Goal: Find specific fact: Find specific page/section

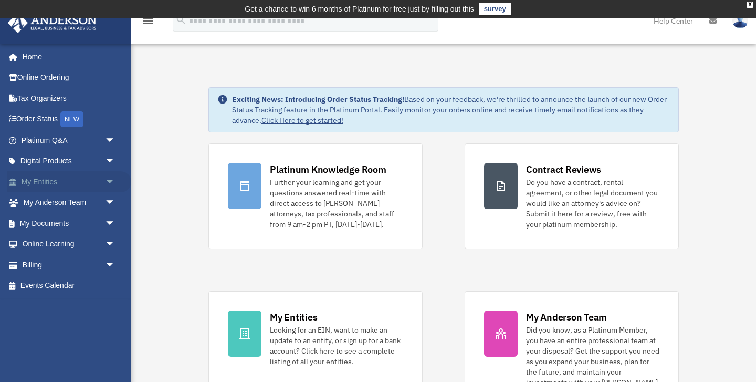
click at [51, 184] on link "My Entities arrow_drop_down" at bounding box center [69, 181] width 124 height 21
click at [47, 180] on link "My Entities arrow_drop_down" at bounding box center [69, 181] width 124 height 21
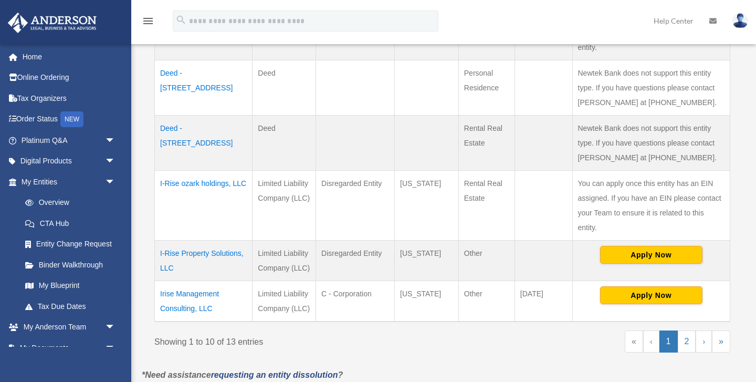
scroll to position [532, 0]
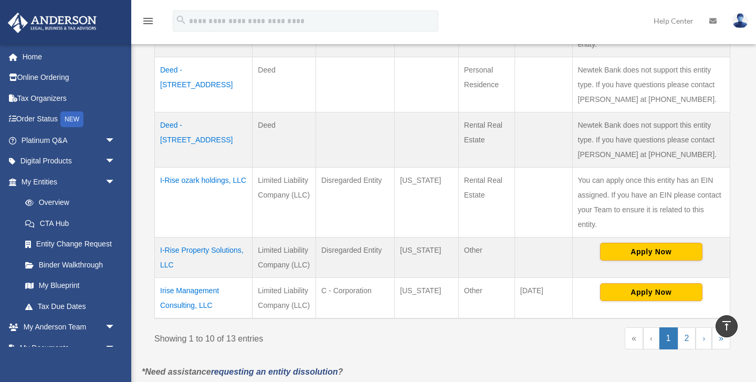
click at [214, 237] on td "I-Rise Property Solutions, LLC" at bounding box center [204, 257] width 98 height 40
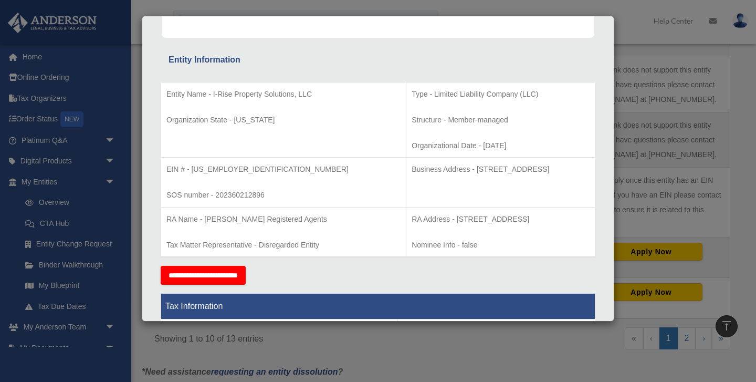
scroll to position [178, 0]
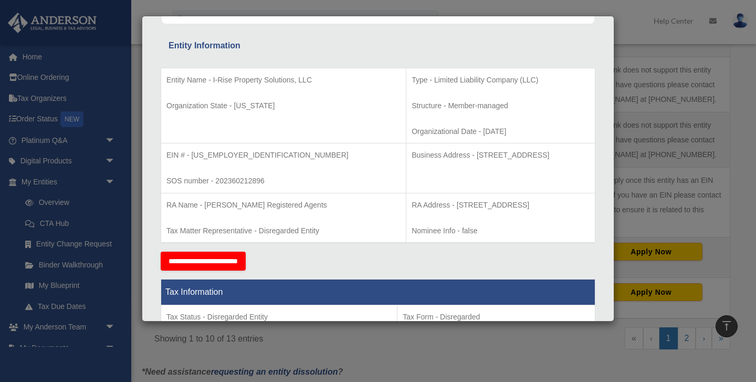
drag, startPoint x: 389, startPoint y: 155, endPoint x: 398, endPoint y: 168, distance: 15.8
click at [412, 162] on p "Business Address - 23 Corporate Plaza Drive, Suite 150-88, Newport Beach, CA 92…" at bounding box center [501, 155] width 178 height 13
copy p "23 Corporate Plaza Drive, Suite 150-88, Newport Beach, CA 92660"
